Goal: Navigation & Orientation: Go to known website

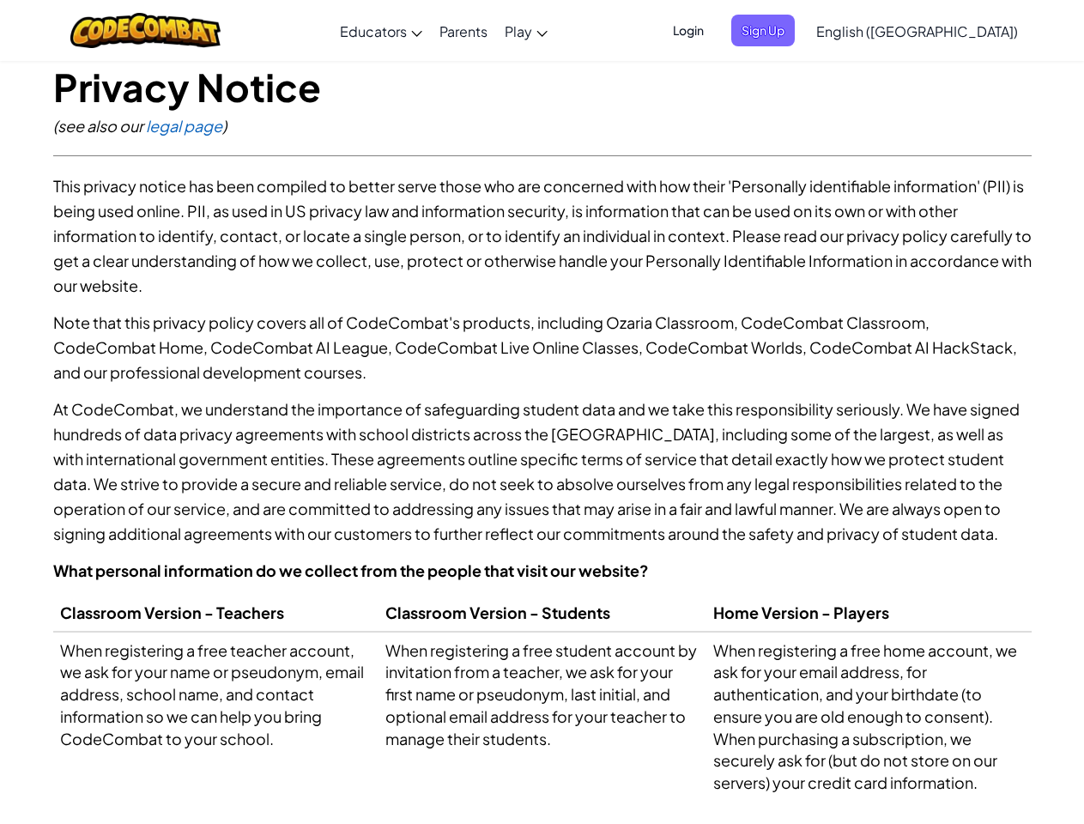
click at [541, 412] on p "At CodeCombat, we understand the importance of safeguarding student data and we…" at bounding box center [542, 470] width 978 height 149
click at [714, 30] on span "Login" at bounding box center [687, 31] width 51 height 32
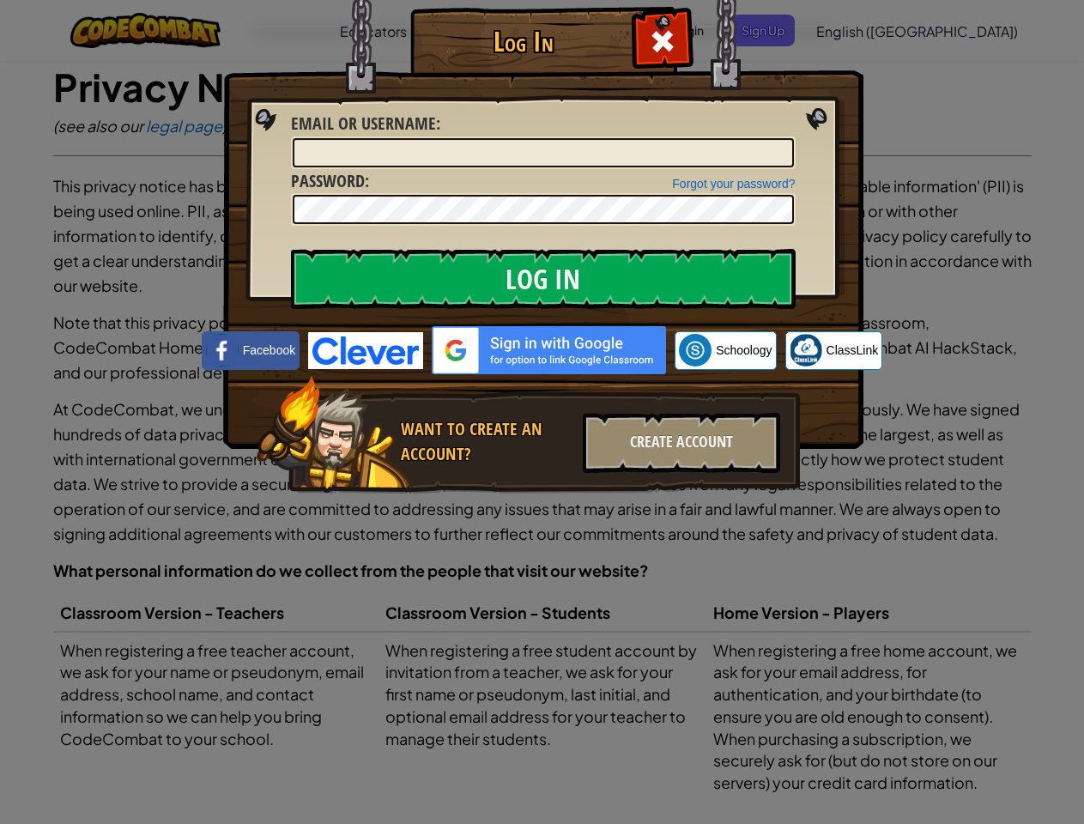
click at [867, 30] on div "Log In Unknown Error Email or Username : Forgot your password? Password : Log I…" at bounding box center [542, 412] width 1084 height 824
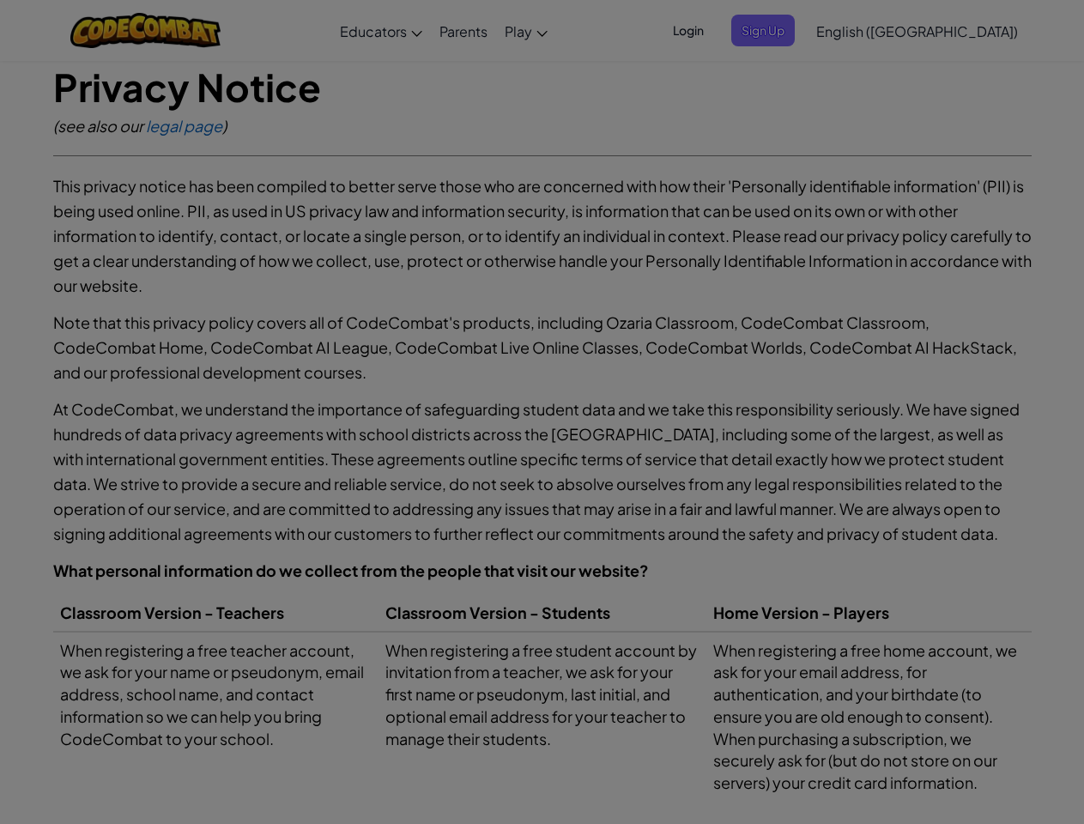
click at [867, 30] on div "Log In Unknown Error Email or Username : Forgot your password? Password : Log I…" at bounding box center [542, 412] width 1084 height 824
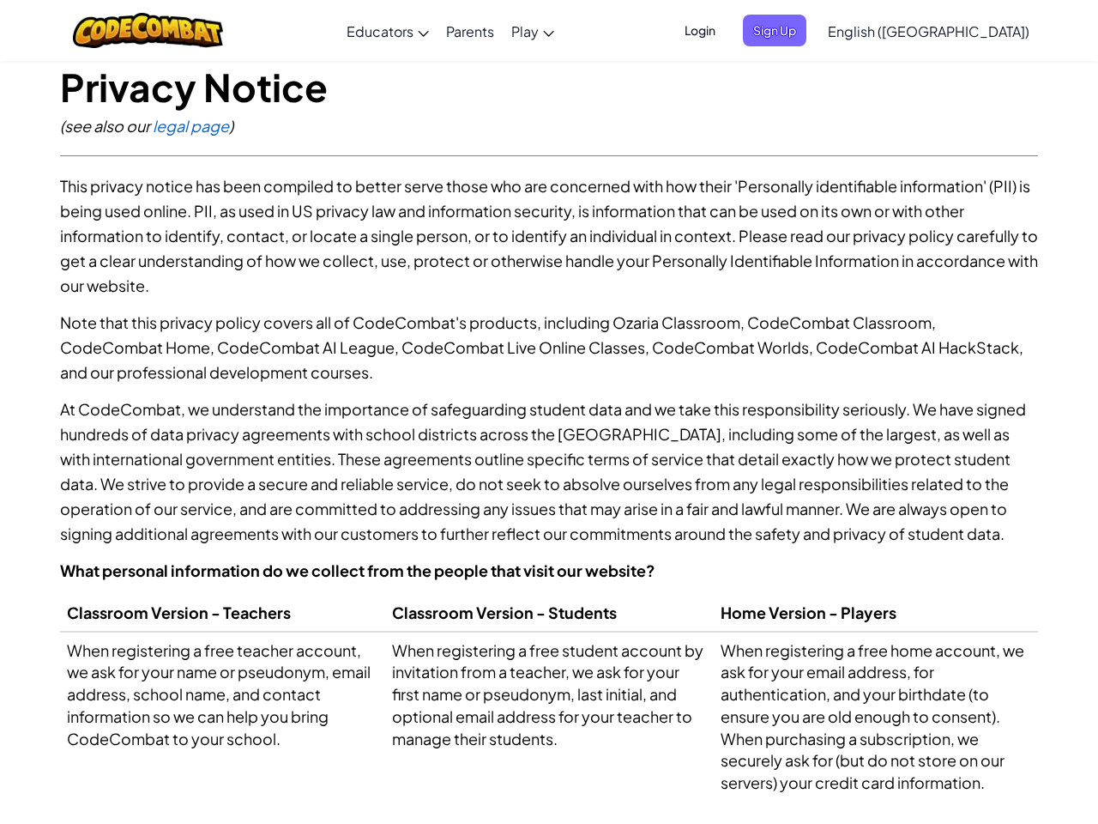
click at [959, 31] on div at bounding box center [549, 412] width 1098 height 824
